Goal: Transaction & Acquisition: Book appointment/travel/reservation

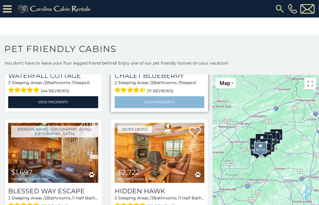
scroll to position [935, 0]
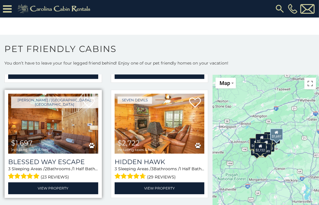
click at [50, 137] on span "$1,697 including taxes & fees" at bounding box center [29, 145] width 43 height 17
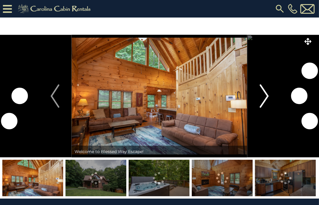
click at [264, 96] on img "Next" at bounding box center [263, 95] width 9 height 23
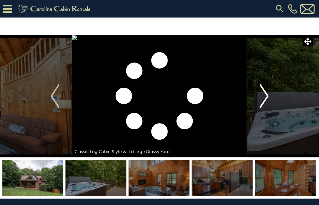
click at [264, 96] on img "Next" at bounding box center [263, 95] width 9 height 23
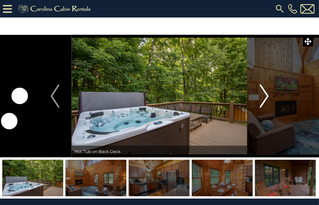
click at [264, 96] on img "Next" at bounding box center [263, 95] width 9 height 23
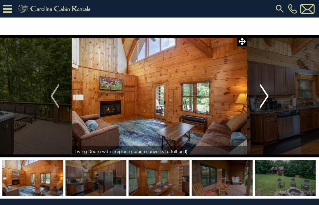
click at [264, 96] on img "Next" at bounding box center [263, 95] width 9 height 23
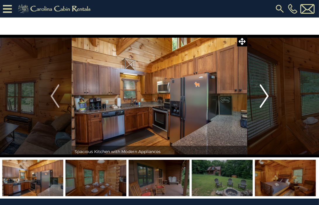
click at [264, 96] on img "Next" at bounding box center [263, 95] width 9 height 23
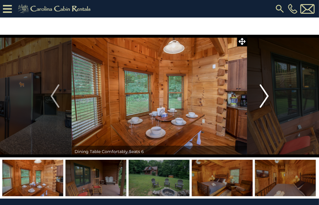
click at [264, 96] on img "Next" at bounding box center [263, 95] width 9 height 23
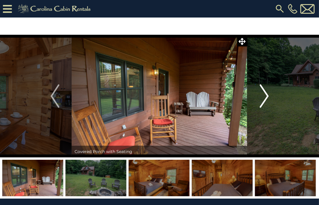
click at [264, 96] on img "Next" at bounding box center [263, 95] width 9 height 23
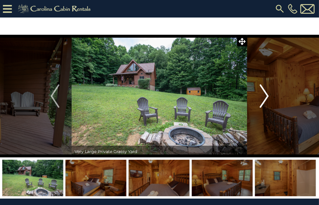
click at [264, 96] on img "Next" at bounding box center [263, 95] width 9 height 23
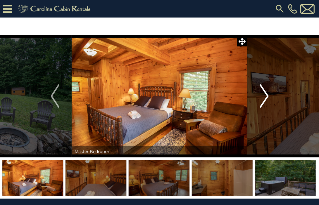
click at [264, 96] on img "Next" at bounding box center [263, 95] width 9 height 23
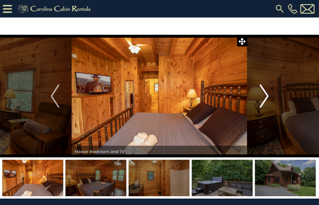
click at [264, 96] on img "Next" at bounding box center [263, 95] width 9 height 23
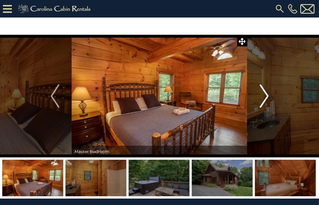
click at [263, 96] on img "Next" at bounding box center [263, 95] width 9 height 23
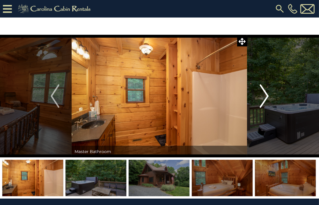
click at [263, 96] on img "Next" at bounding box center [263, 95] width 9 height 23
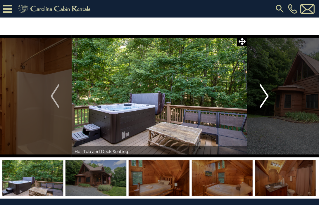
click at [263, 96] on img "Next" at bounding box center [263, 95] width 9 height 23
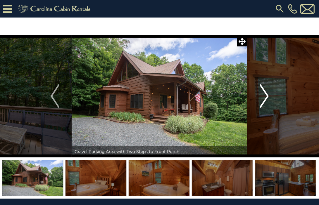
click at [263, 96] on img "Next" at bounding box center [263, 95] width 9 height 23
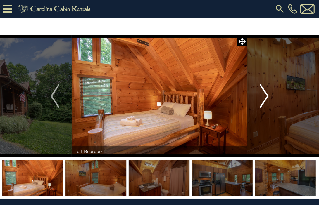
click at [263, 96] on img "Next" at bounding box center [263, 95] width 9 height 23
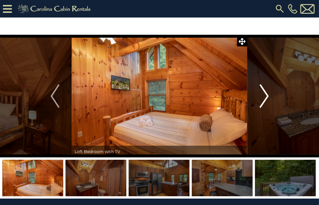
click at [263, 96] on img "Next" at bounding box center [263, 95] width 9 height 23
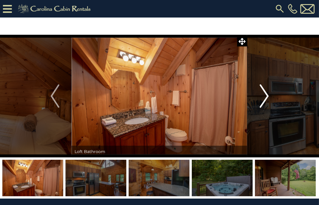
click at [263, 96] on img "Next" at bounding box center [263, 95] width 9 height 23
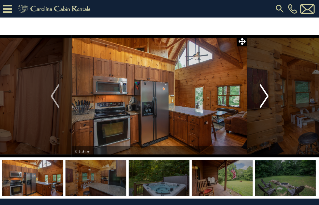
click at [263, 96] on img "Next" at bounding box center [263, 95] width 9 height 23
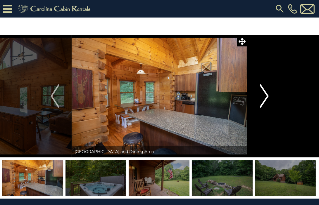
click at [263, 96] on img "Next" at bounding box center [263, 95] width 9 height 23
